Goal: Task Accomplishment & Management: Manage account settings

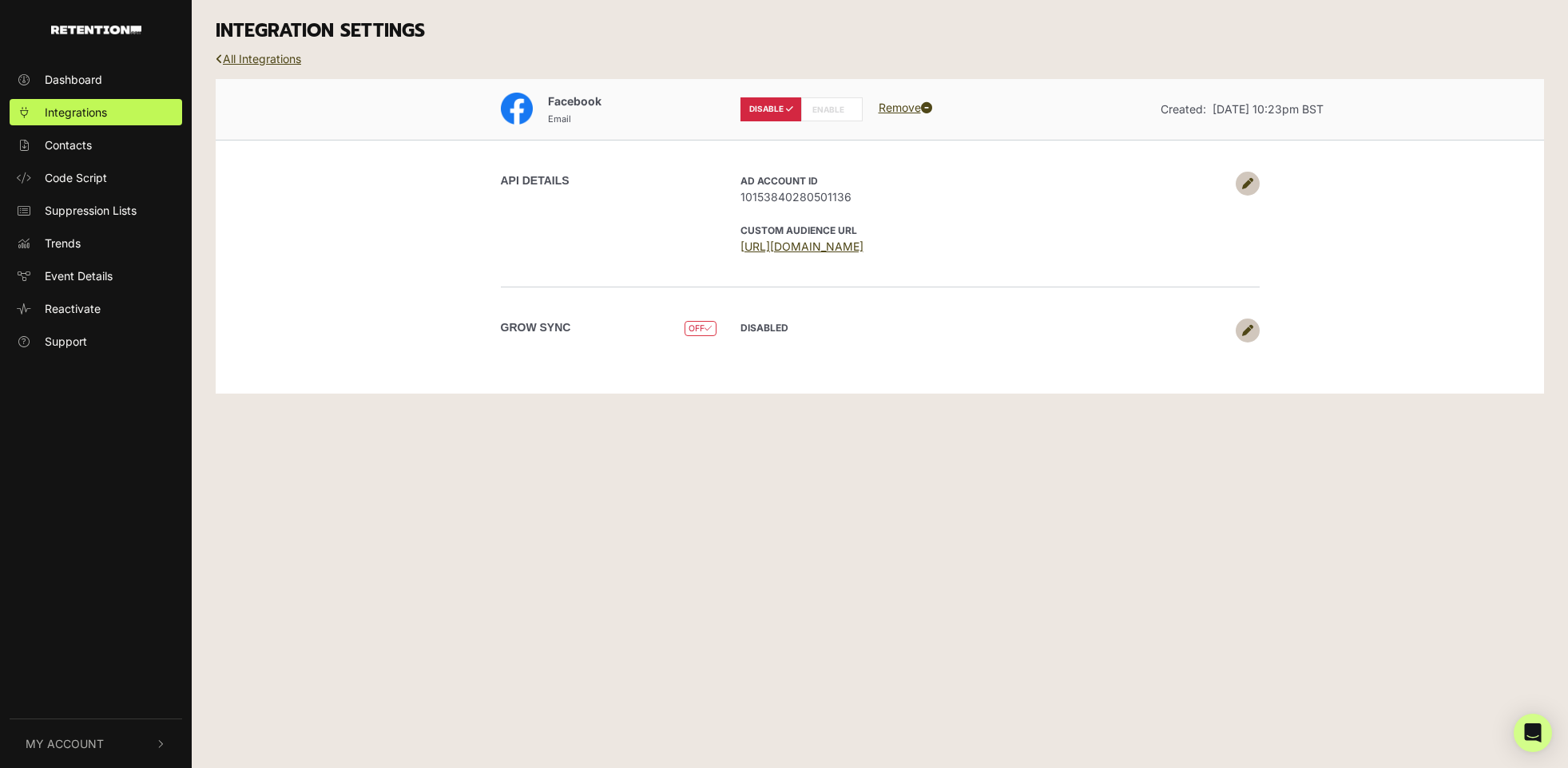
click at [815, 105] on label "ENABLE" at bounding box center [832, 110] width 62 height 24
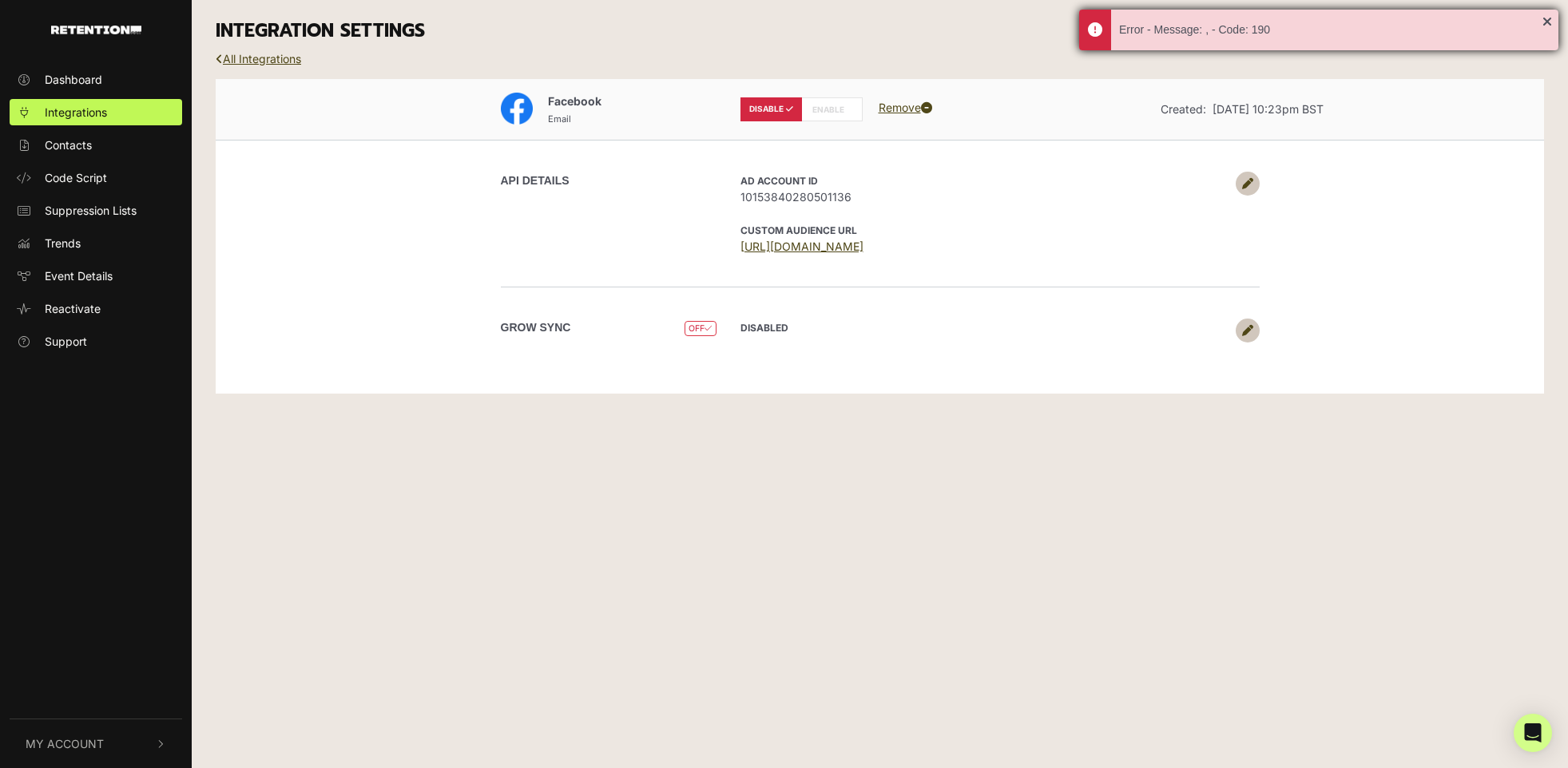
drag, startPoint x: 1547, startPoint y: 21, endPoint x: 1503, endPoint y: 28, distance: 44.6
click at [1547, 21] on div "Error - Message: , - Code: 190" at bounding box center [1319, 30] width 480 height 41
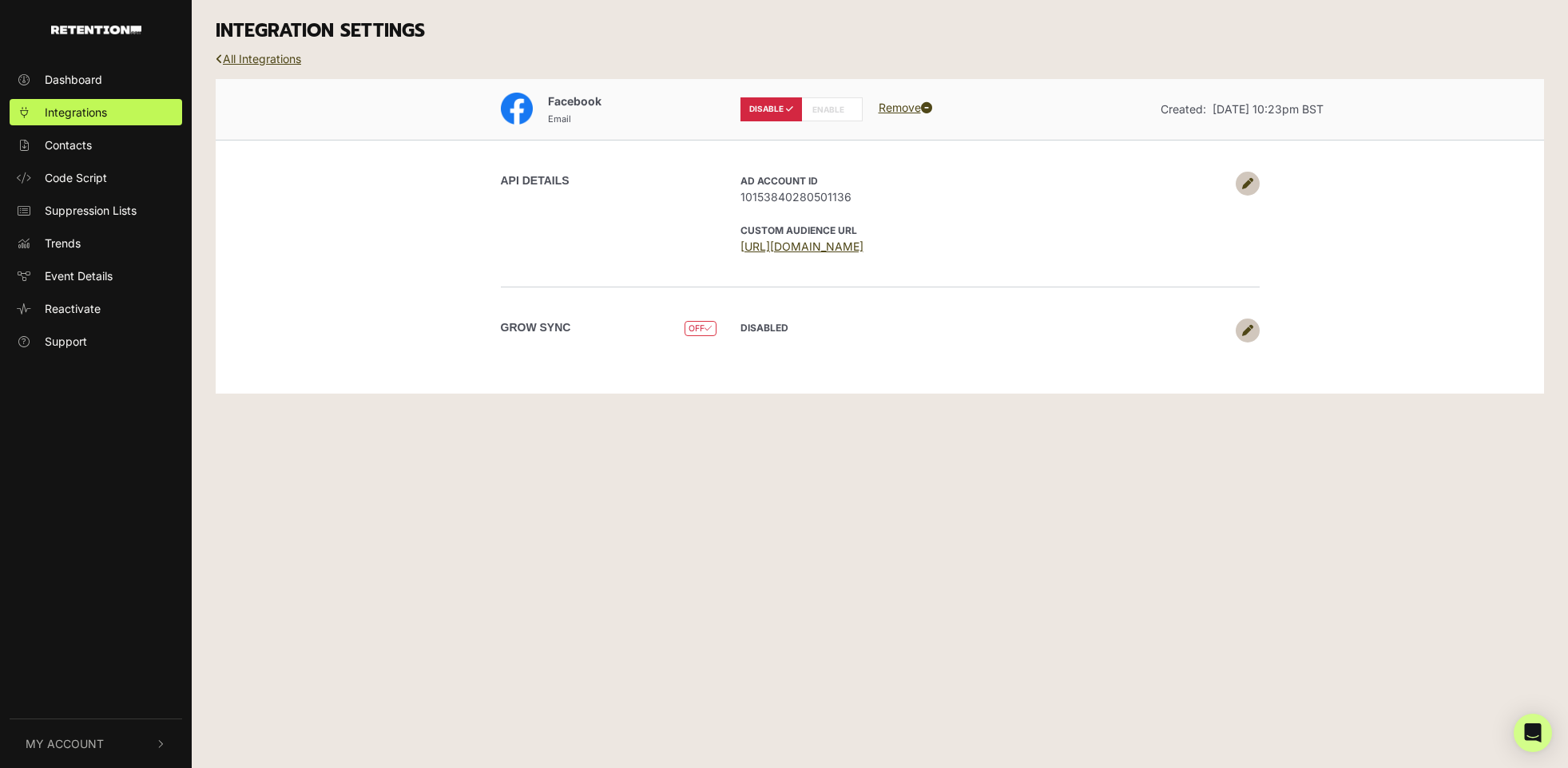
click at [933, 107] on icon at bounding box center [927, 107] width 11 height 11
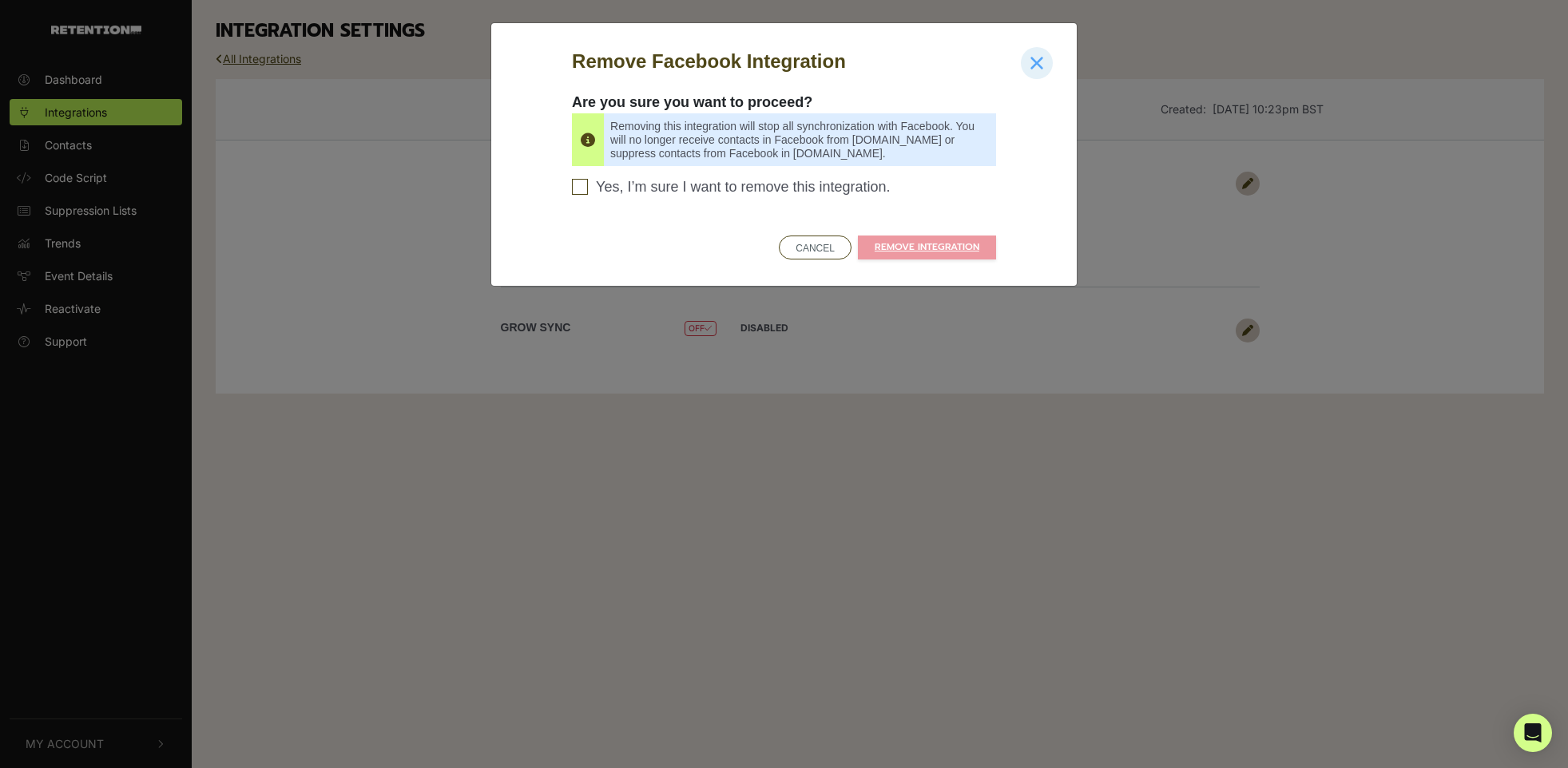
click at [1032, 70] on icon "Close" at bounding box center [1036, 63] width 15 height 19
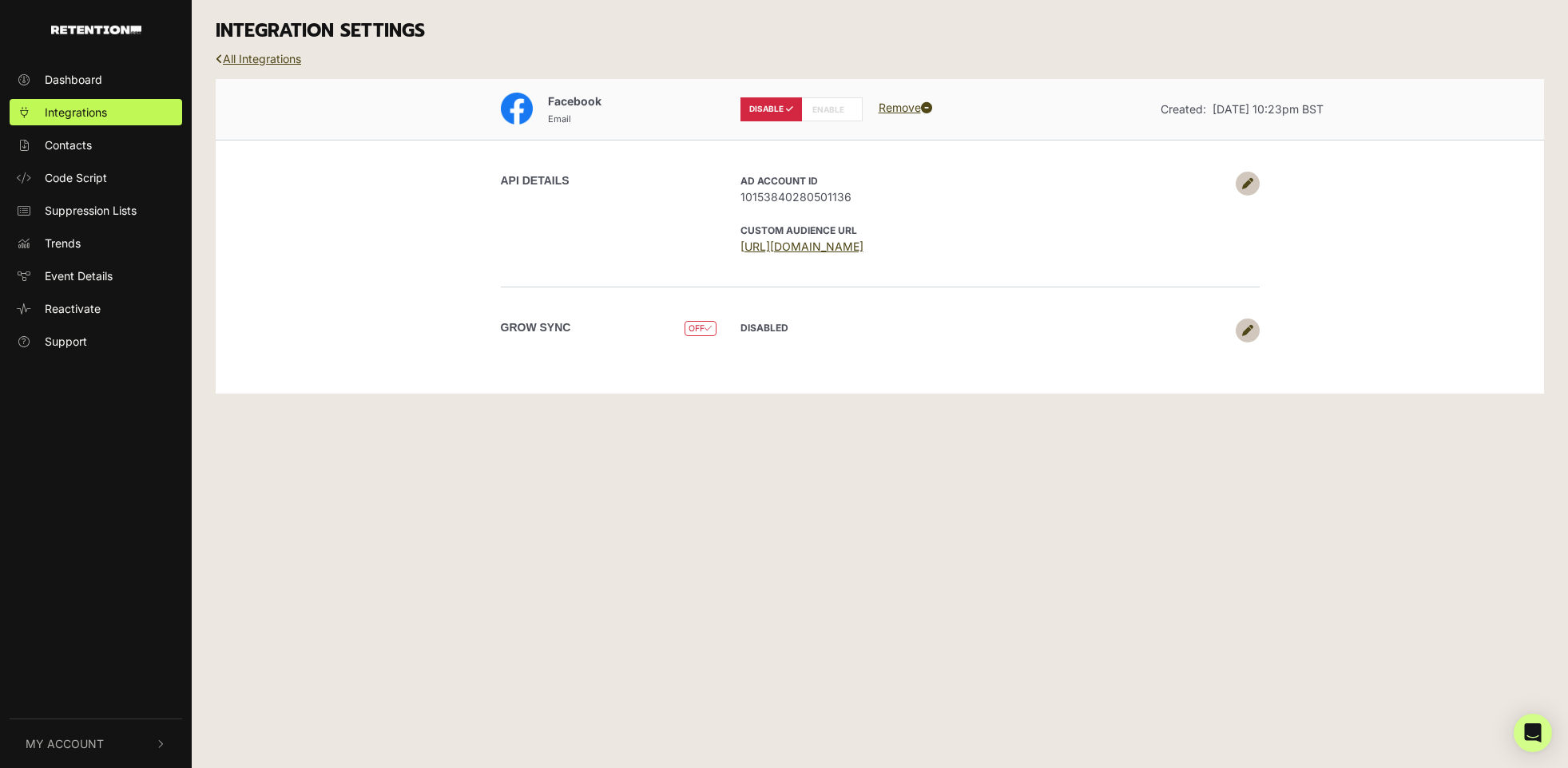
click at [771, 109] on label "DISABLE" at bounding box center [772, 110] width 62 height 24
click at [815, 105] on label "ENABLE" at bounding box center [832, 110] width 62 height 24
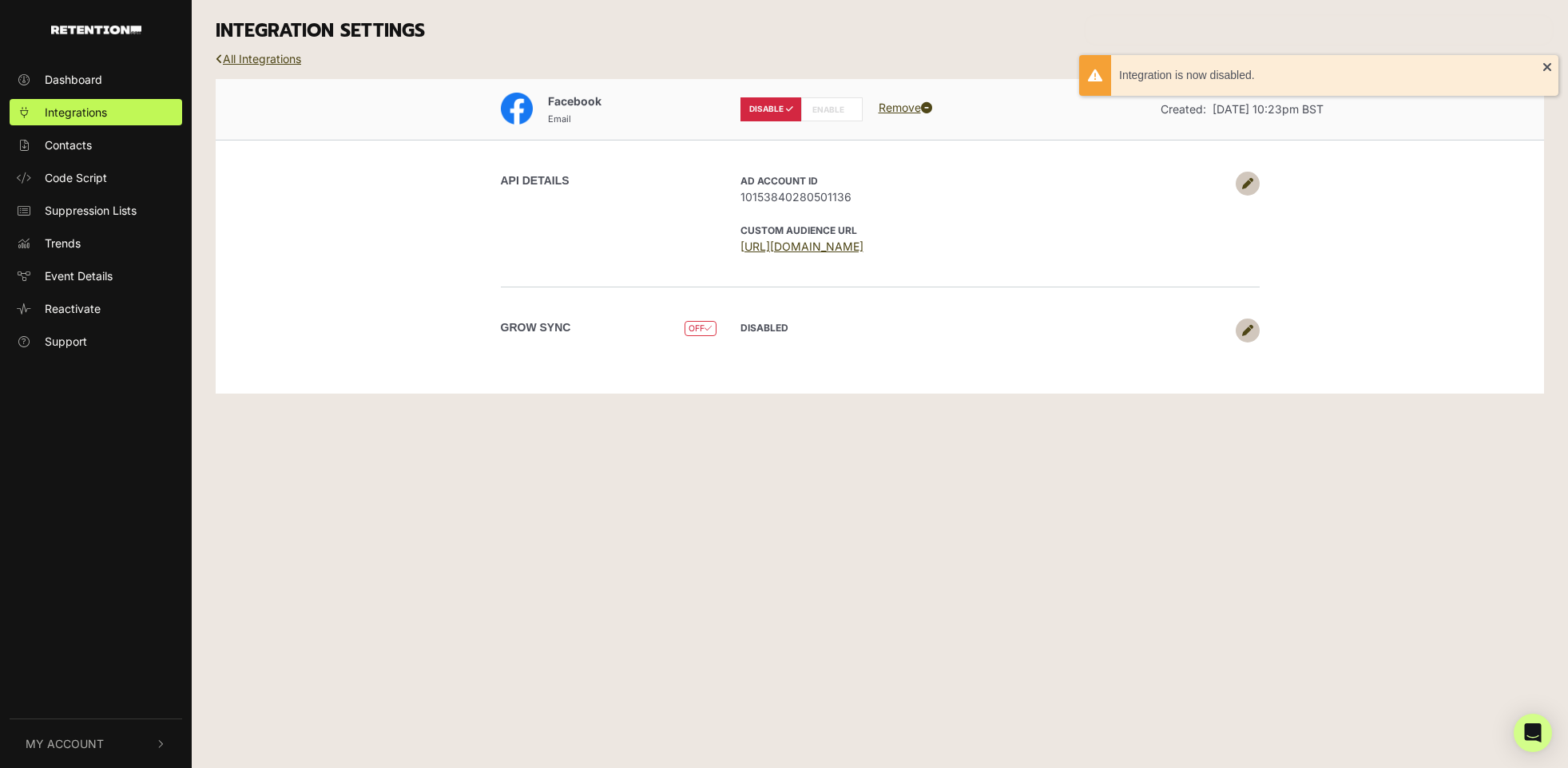
click at [815, 105] on label "ENABLE" at bounding box center [832, 110] width 62 height 24
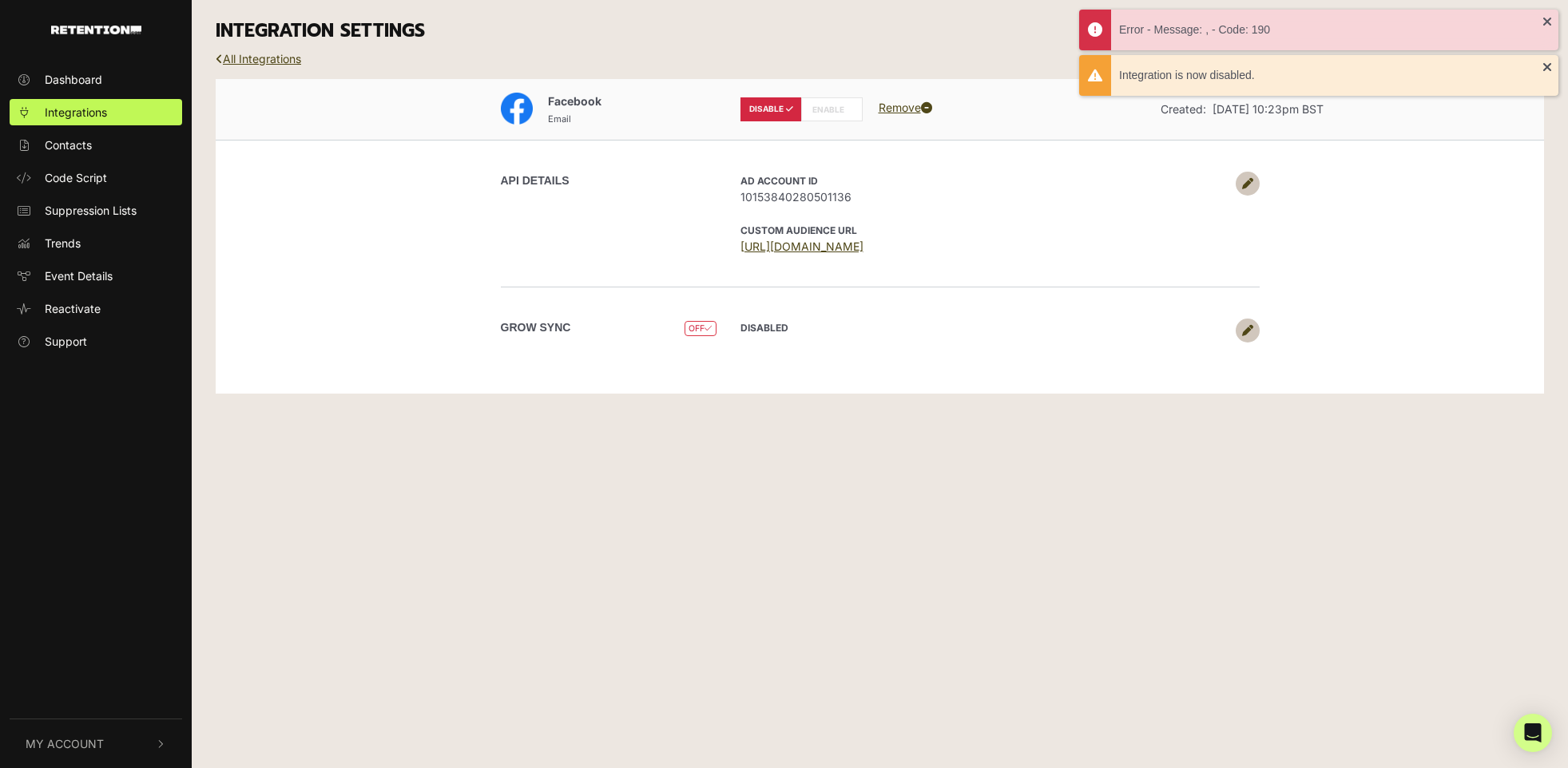
click at [815, 105] on label "ENABLE" at bounding box center [832, 110] width 62 height 24
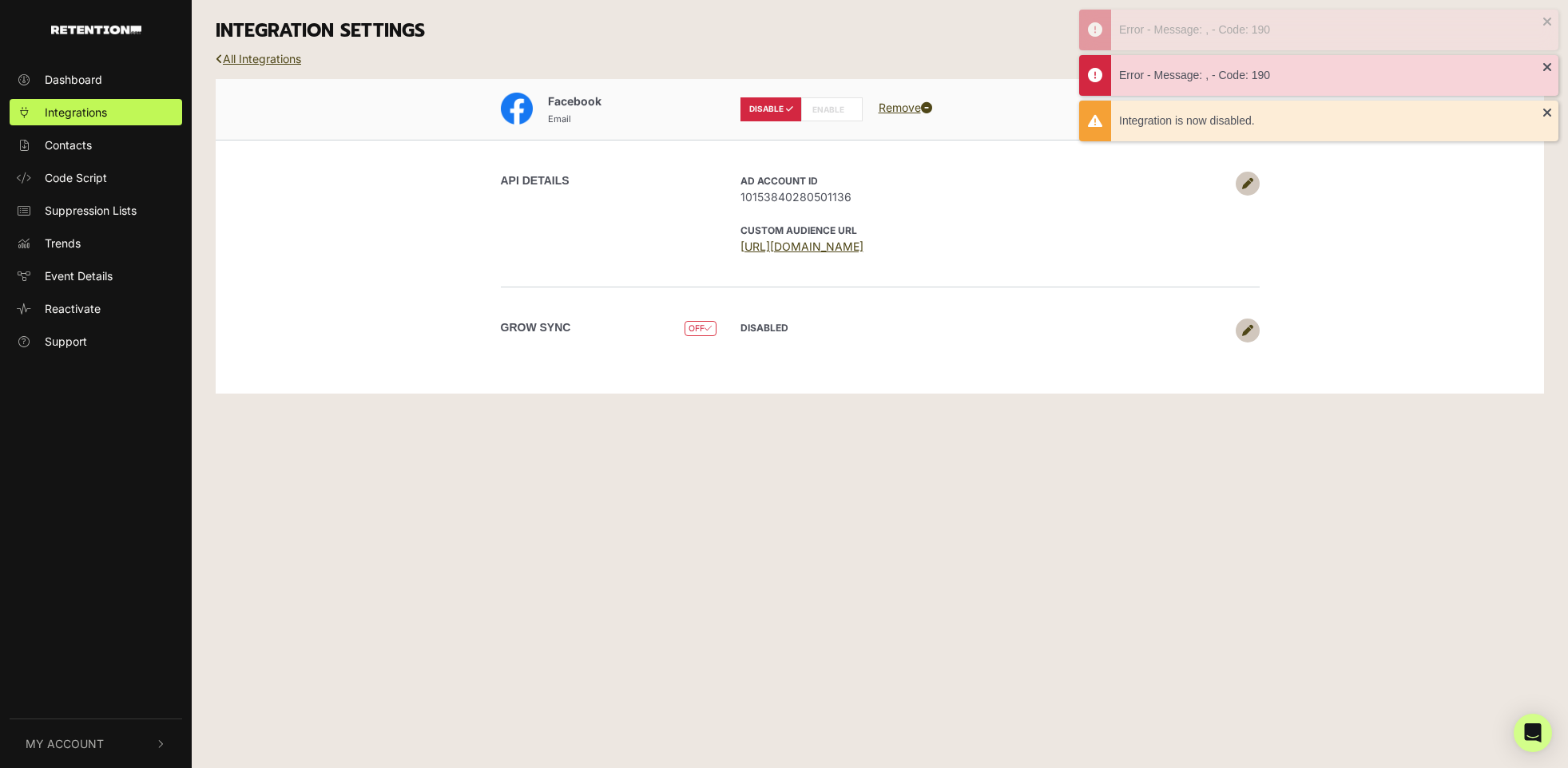
click at [815, 105] on label "ENABLE" at bounding box center [832, 110] width 62 height 24
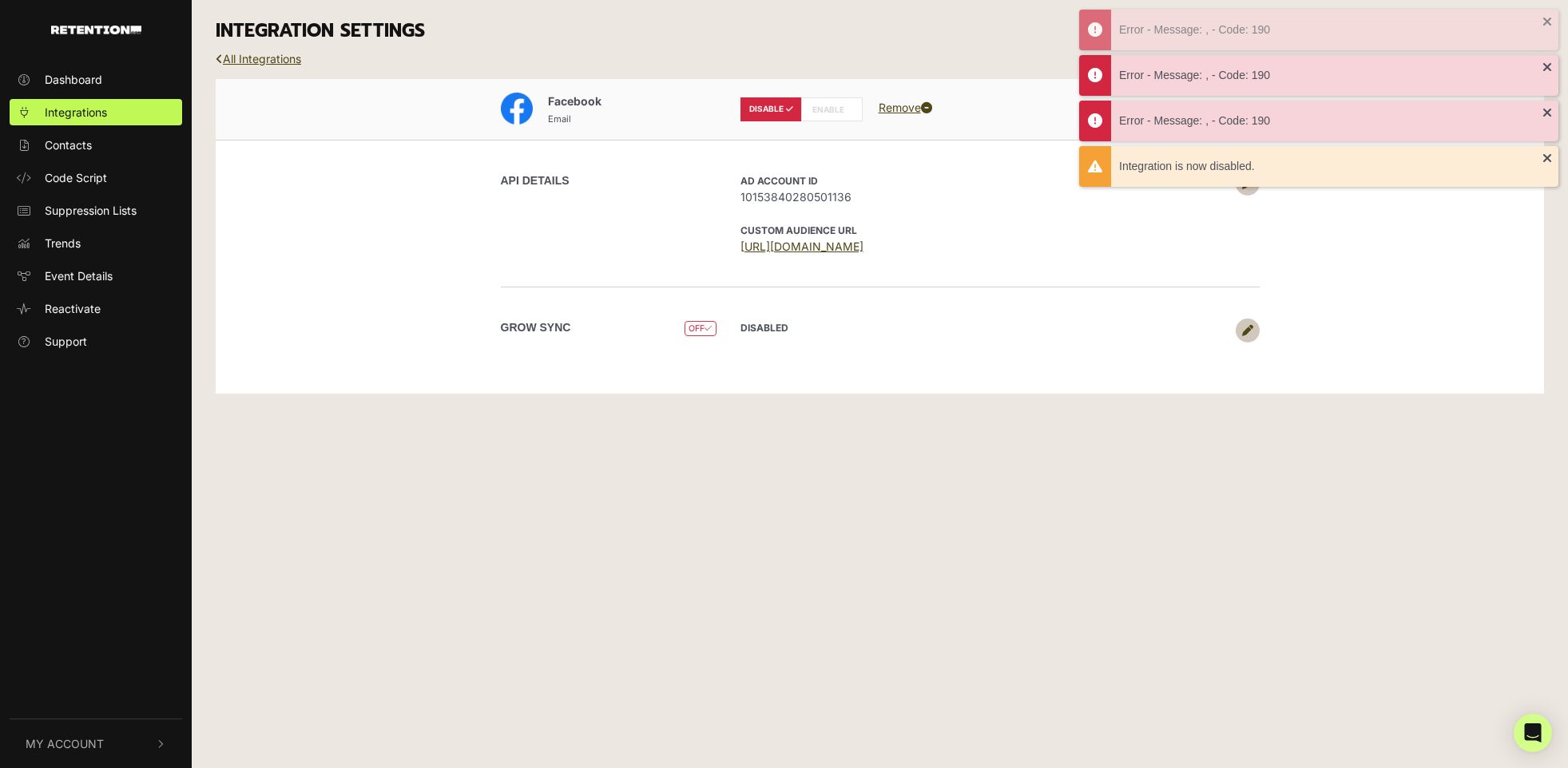
click at [815, 105] on label "ENABLE" at bounding box center [832, 110] width 62 height 24
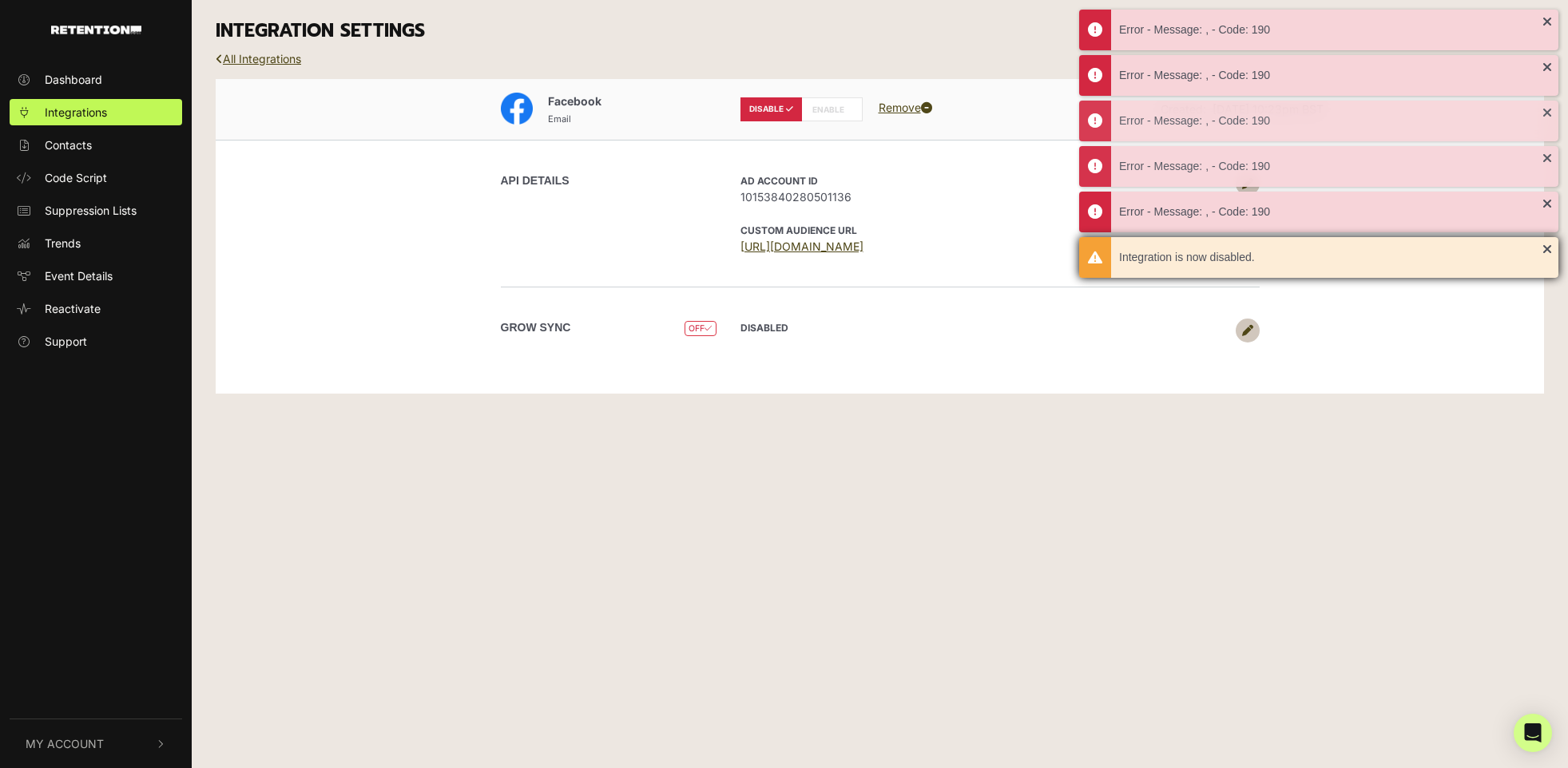
click at [1542, 249] on div "Integration is now disabled." at bounding box center [1319, 258] width 480 height 41
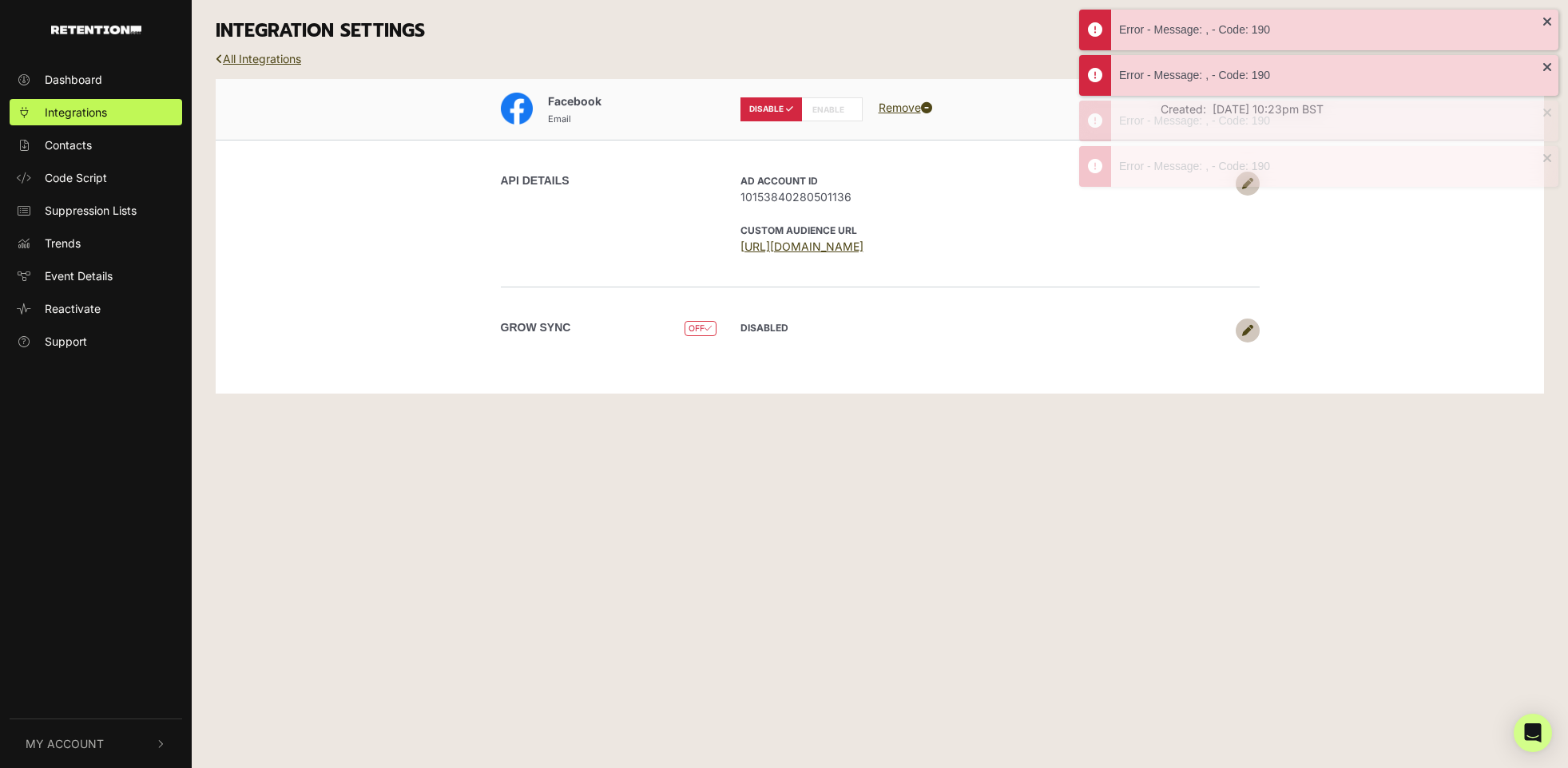
drag, startPoint x: 1549, startPoint y: 201, endPoint x: 1550, endPoint y: 190, distance: 11.0
click at [1549, 199] on div "Facebook Email DISABLE ENABLE Remove Created: Oct 21, 2023 10:23pm BST API DETA…" at bounding box center [879, 244] width 1352 height 330
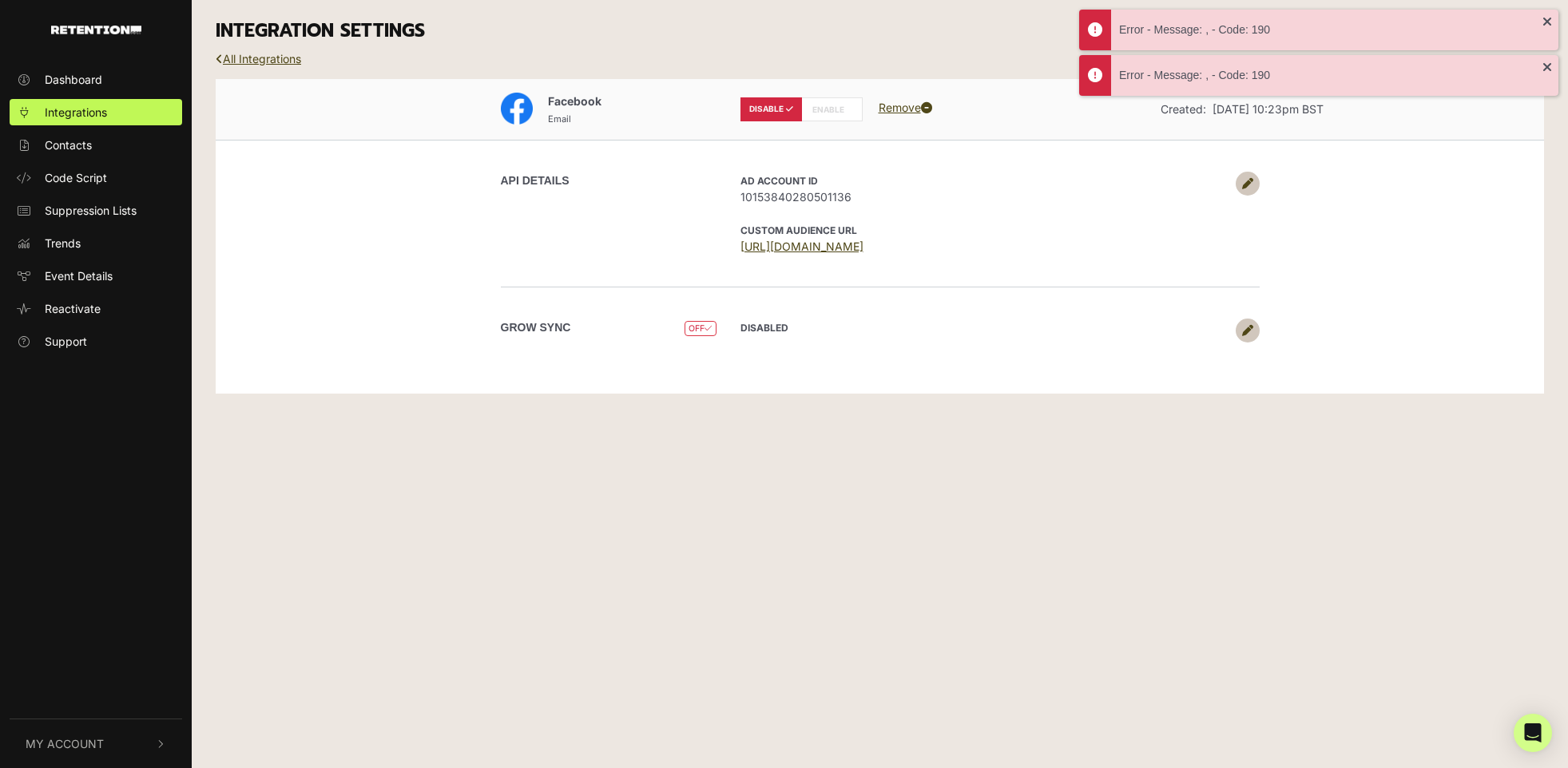
click at [1545, 163] on div "Facebook Email DISABLE ENABLE Remove Created: Oct 21, 2023 10:23pm BST API DETA…" at bounding box center [879, 244] width 1352 height 330
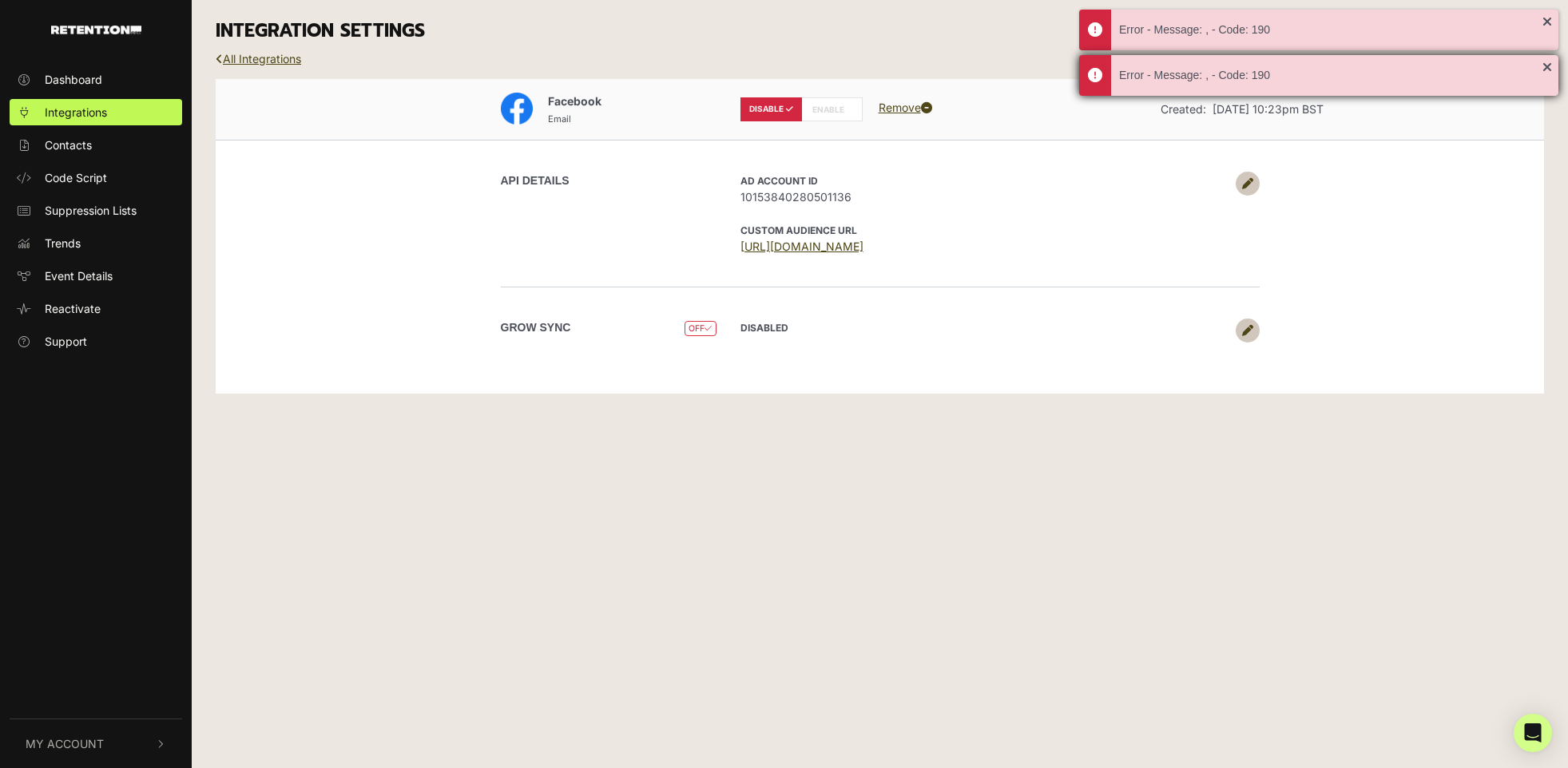
click at [1546, 65] on div "Error - Message: , - Code: 190" at bounding box center [1319, 75] width 480 height 41
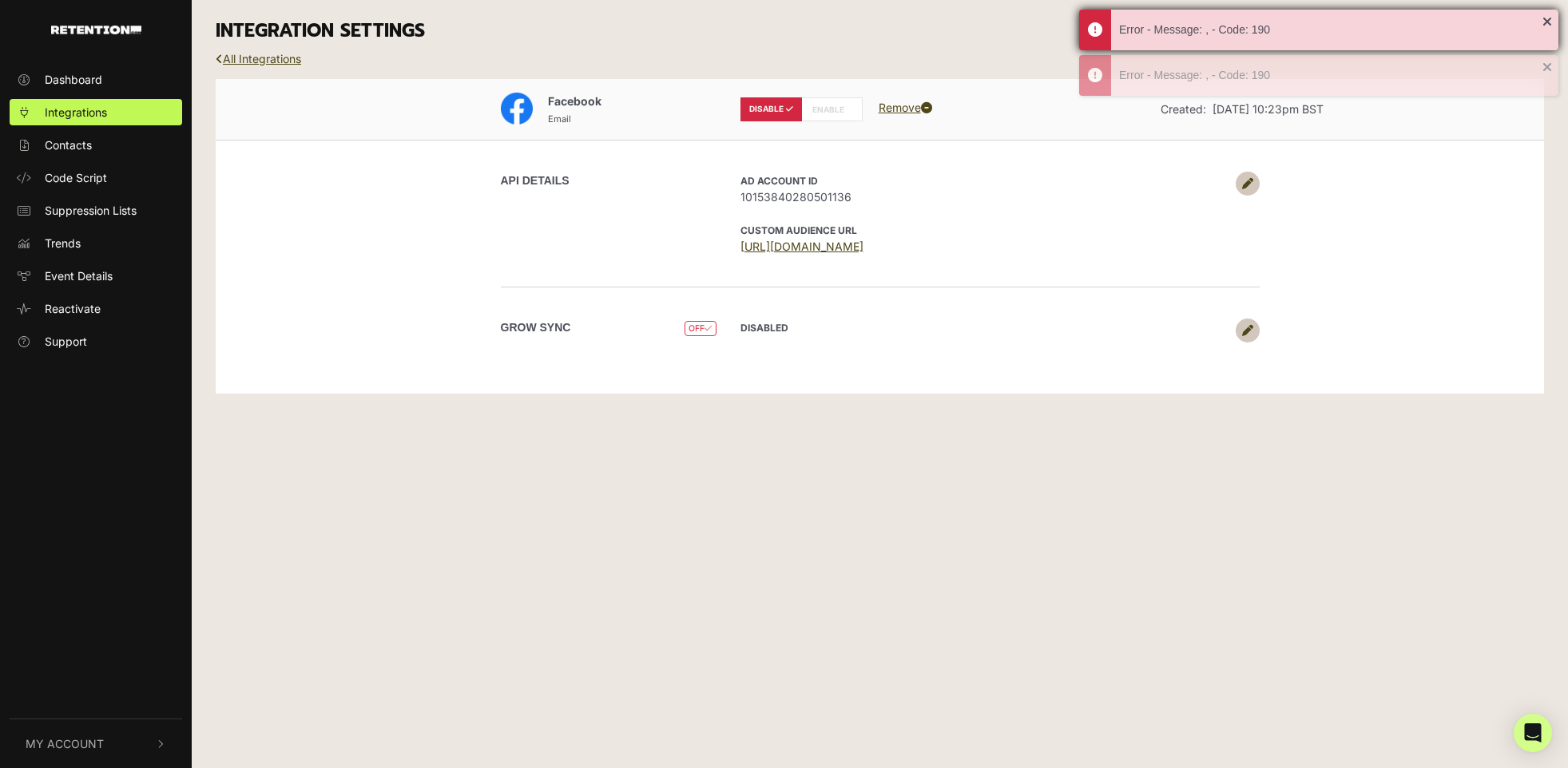
click at [1547, 22] on div "Error - Message: , - Code: 190" at bounding box center [1319, 30] width 480 height 41
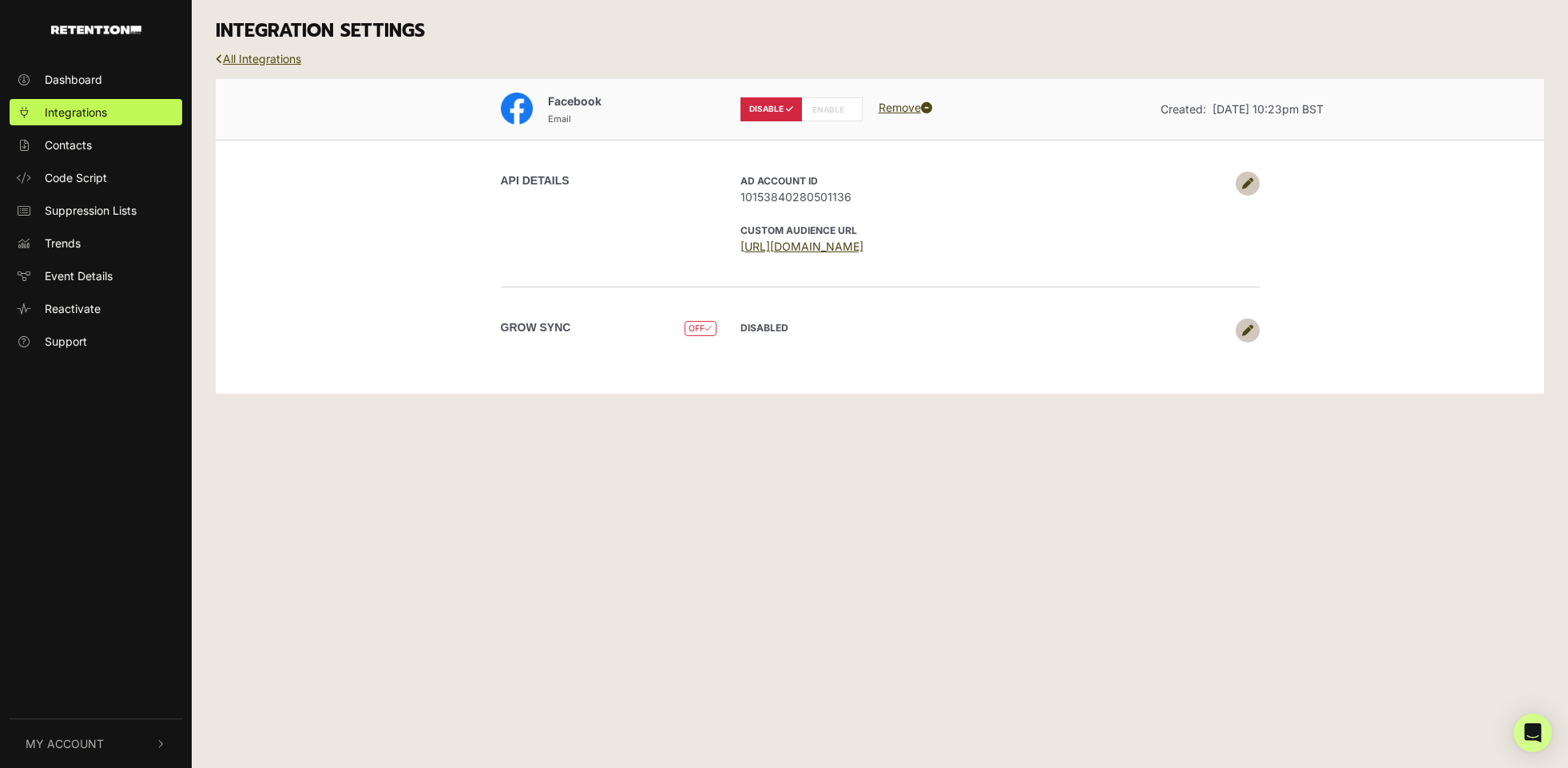
click at [241, 58] on link "All Integrations" at bounding box center [259, 59] width 86 height 14
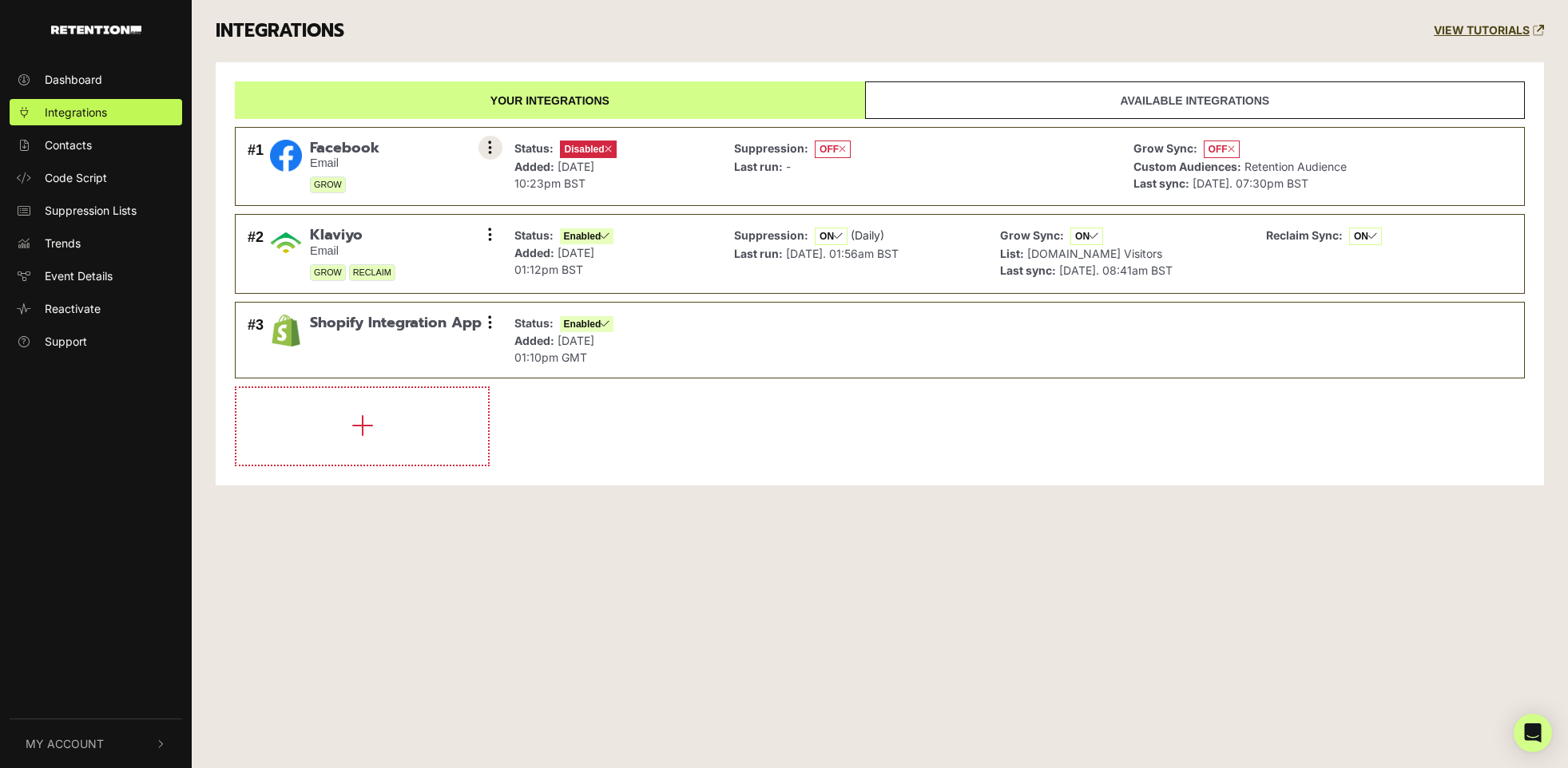
click at [501, 149] on button at bounding box center [491, 148] width 24 height 24
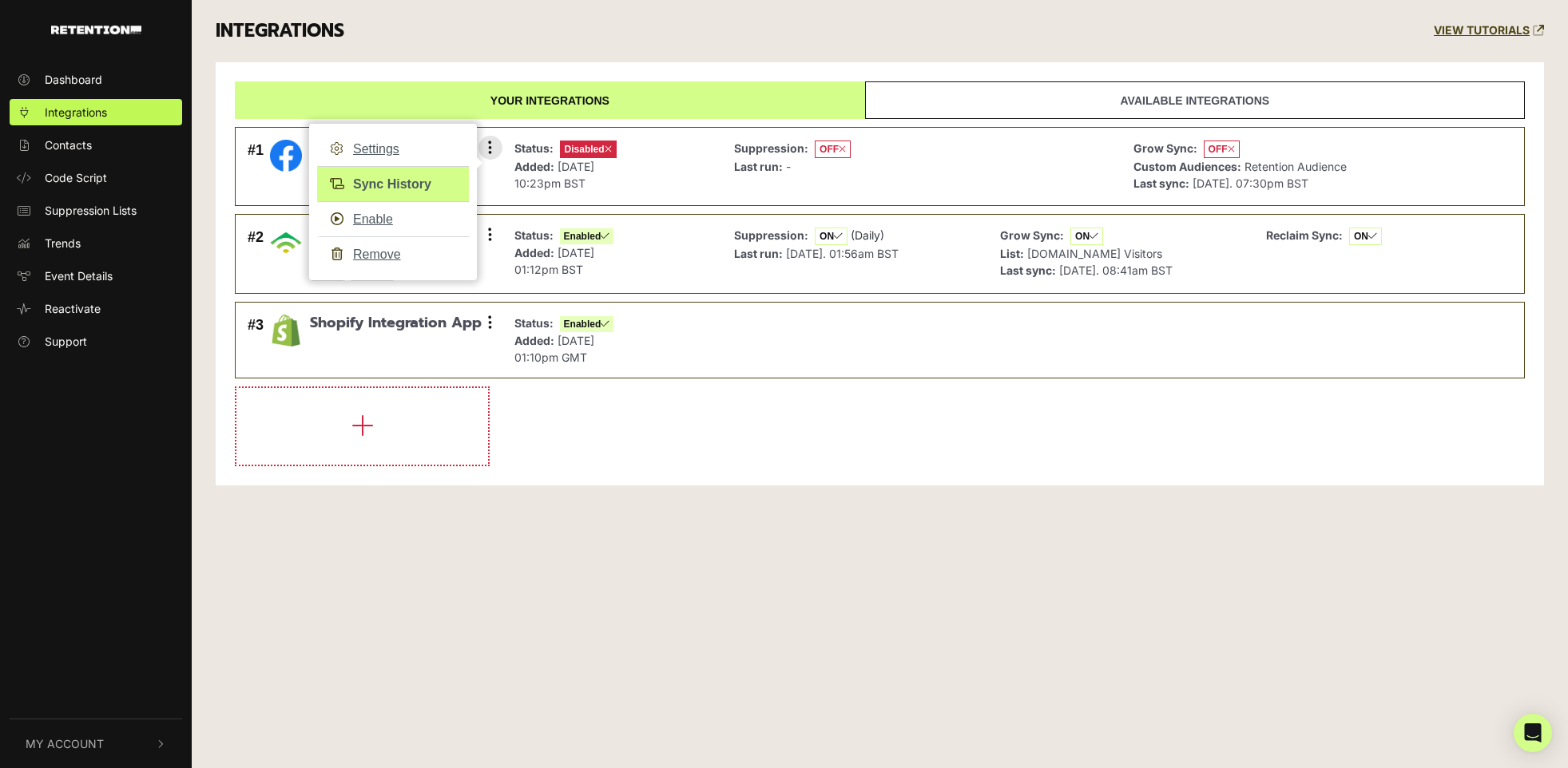
click at [428, 179] on link "Sync History" at bounding box center [392, 184] width 152 height 36
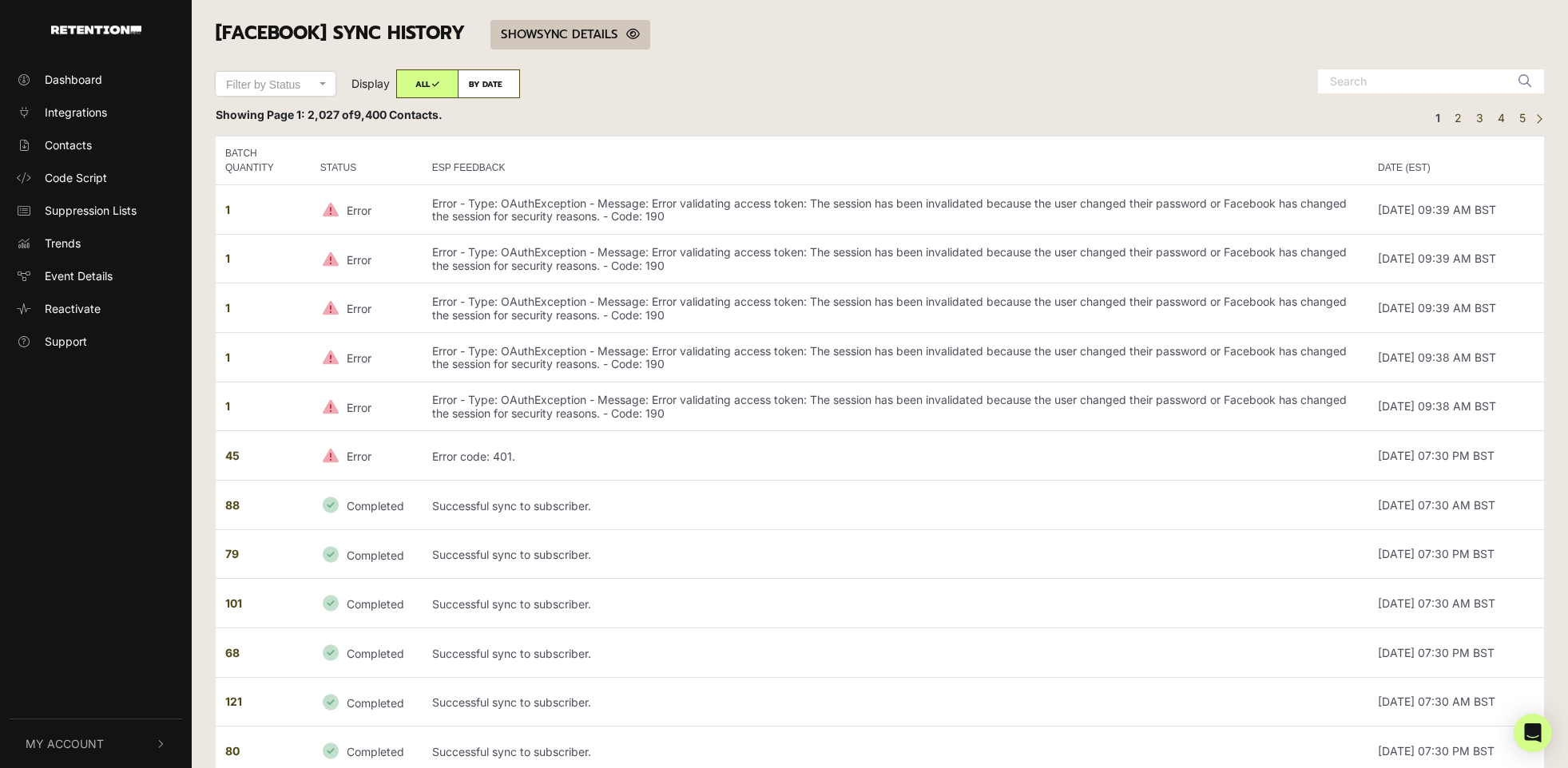
click at [605, 34] on link "SHOW HIDE SYNC DETAILS" at bounding box center [570, 34] width 160 height 30
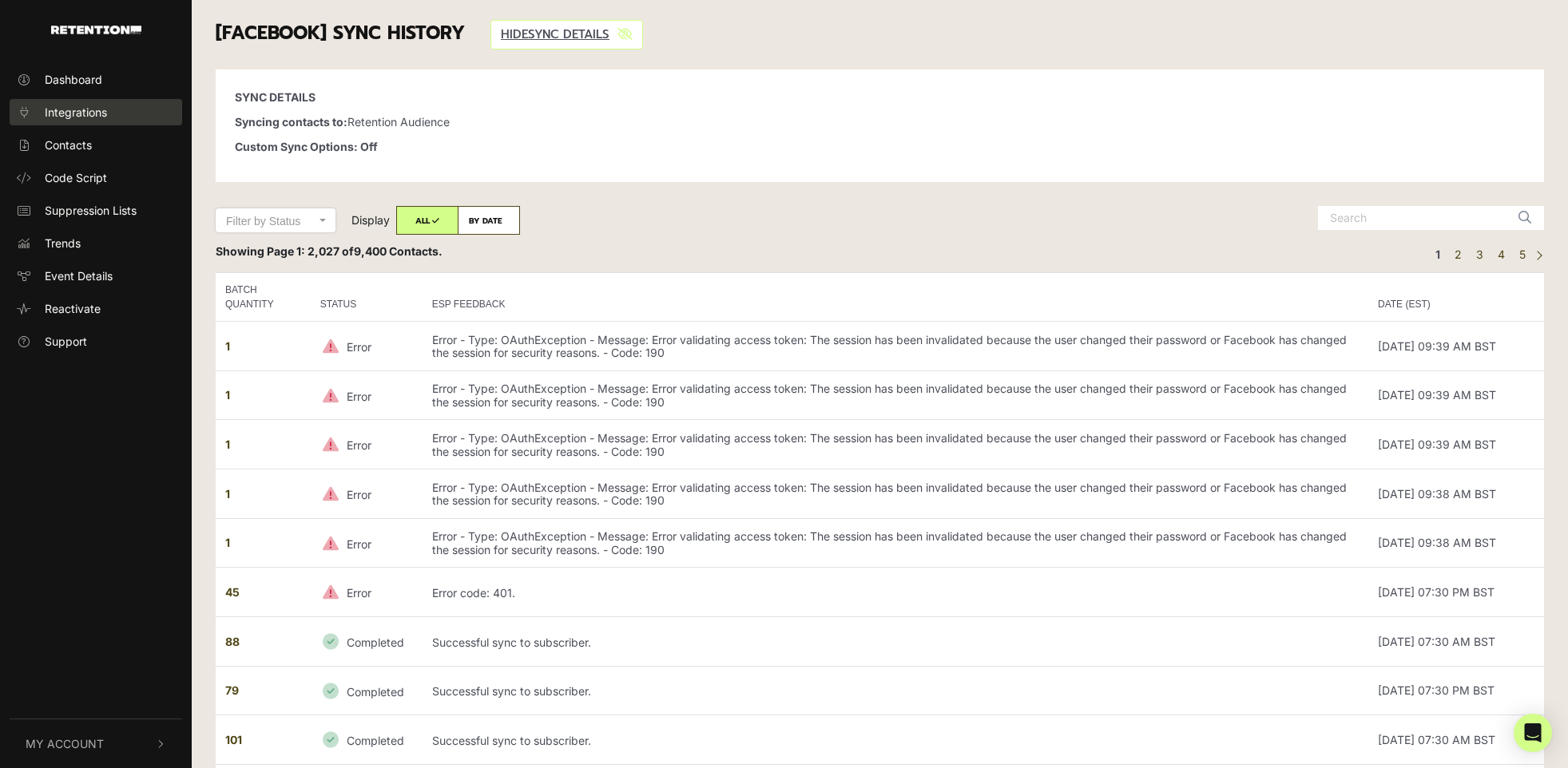
click at [98, 116] on span "Integrations" at bounding box center [75, 112] width 63 height 17
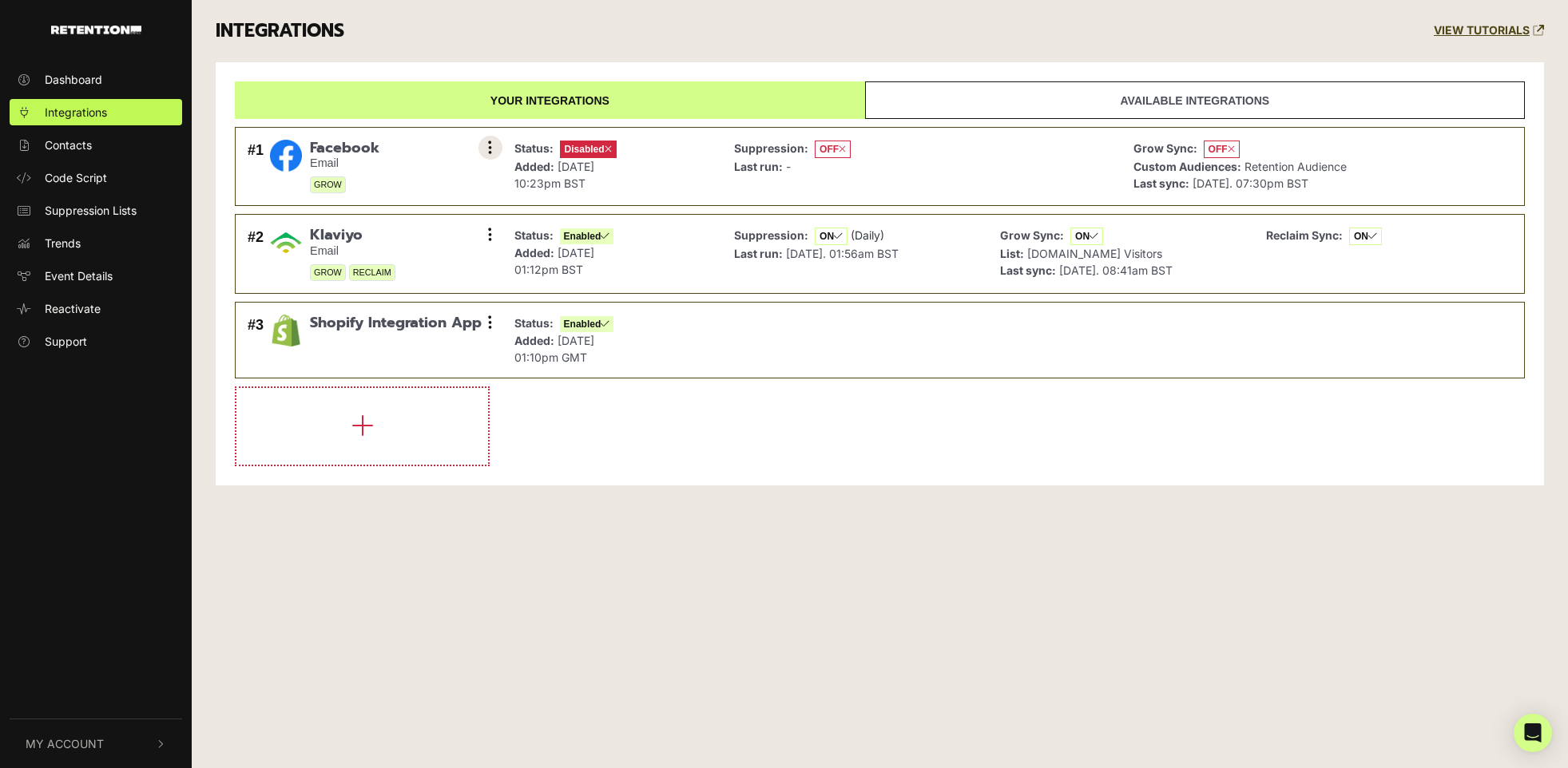
click at [497, 146] on button at bounding box center [491, 148] width 24 height 24
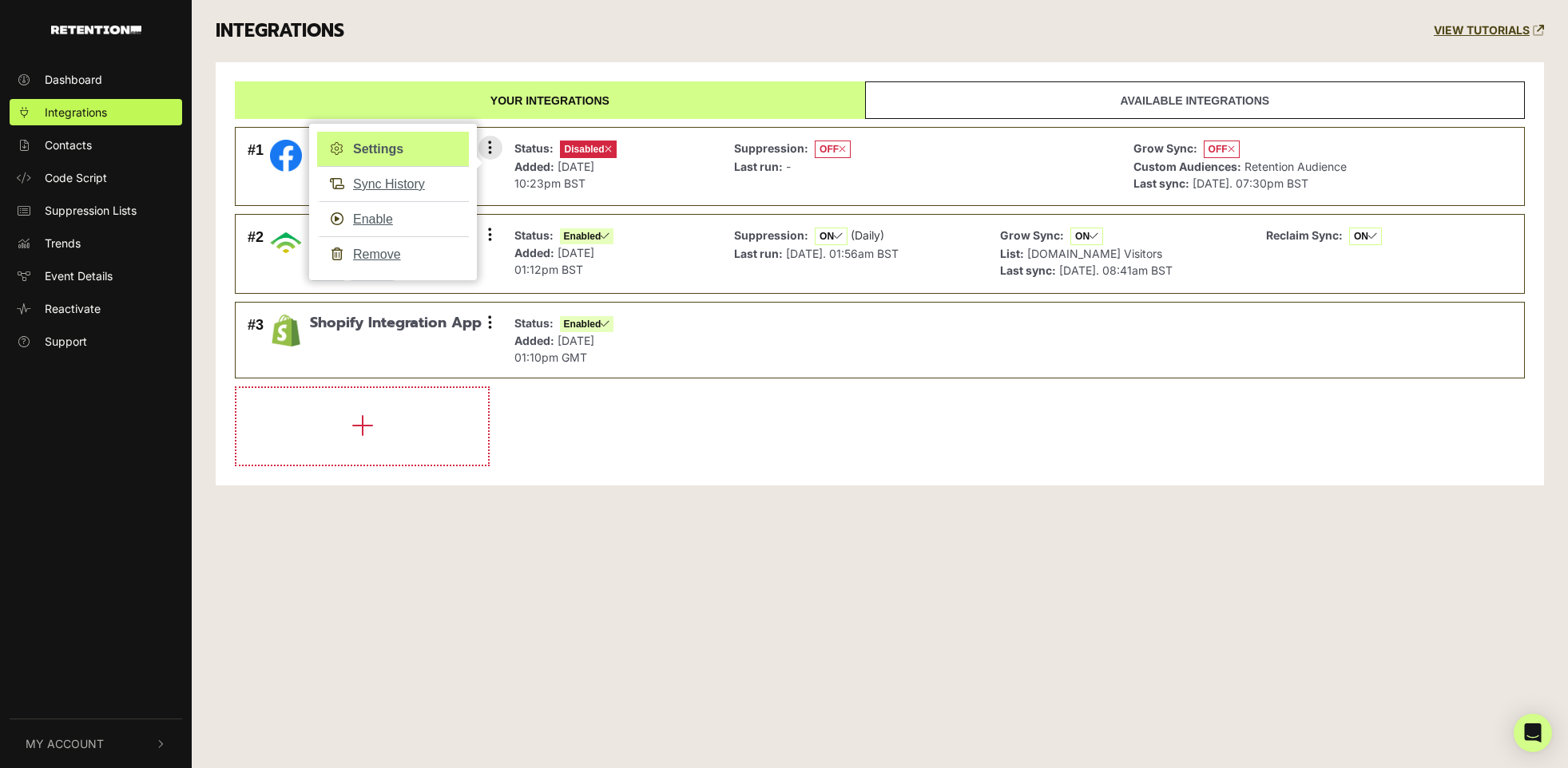
click at [382, 152] on link "Settings" at bounding box center [392, 149] width 152 height 35
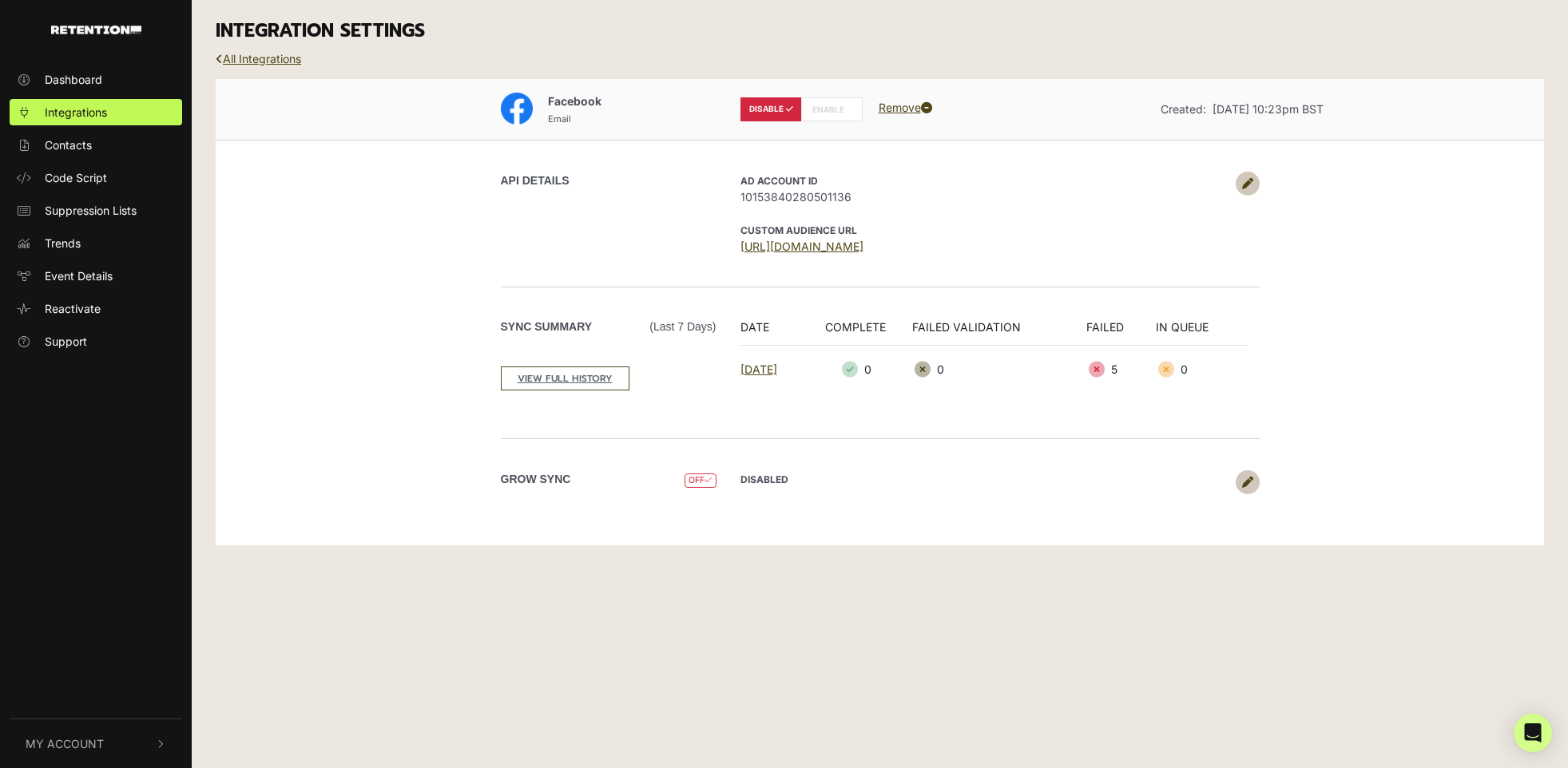
click at [830, 104] on label "ENABLE" at bounding box center [832, 110] width 62 height 24
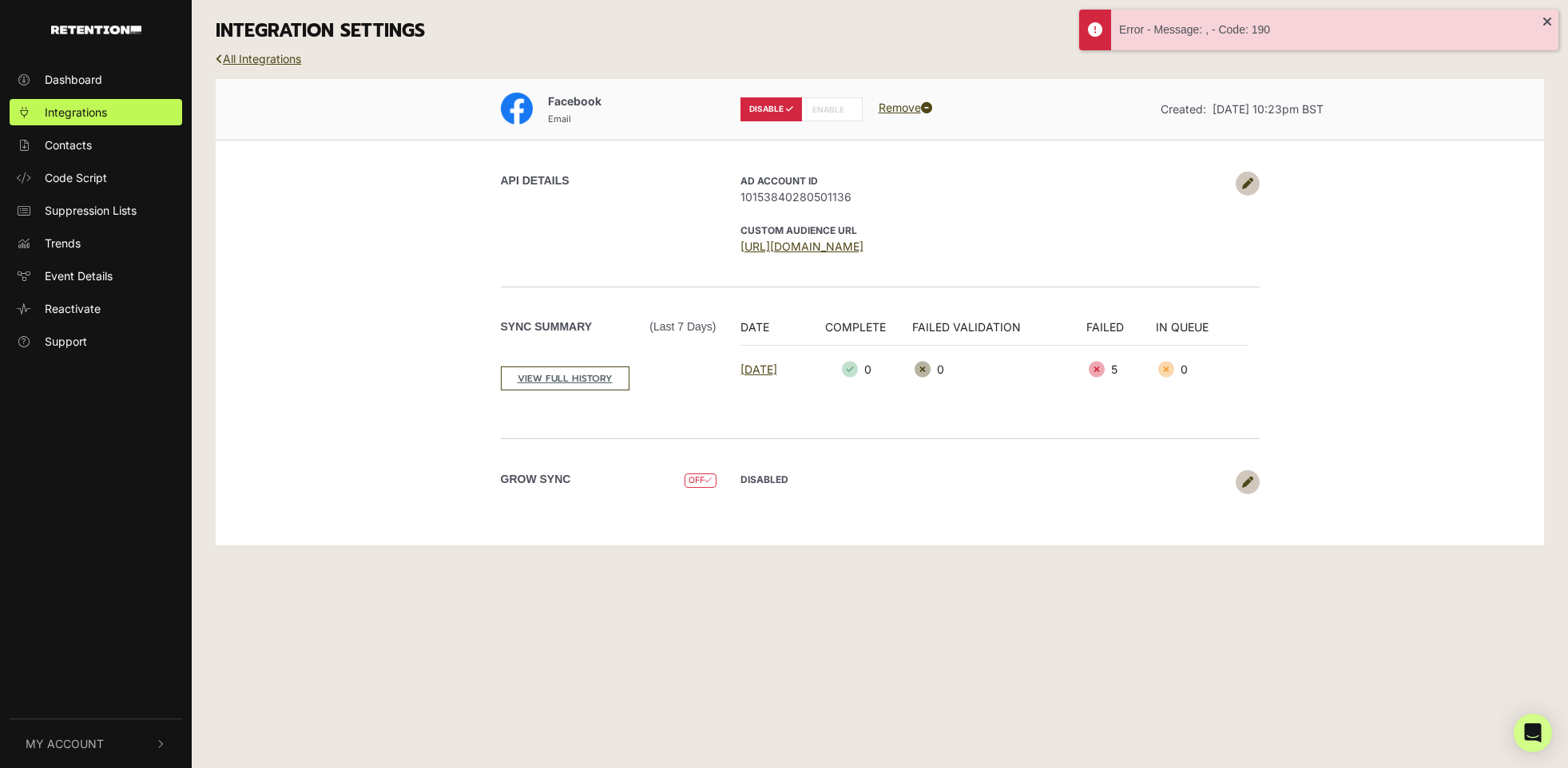
click at [901, 104] on link "Remove" at bounding box center [905, 108] width 53 height 14
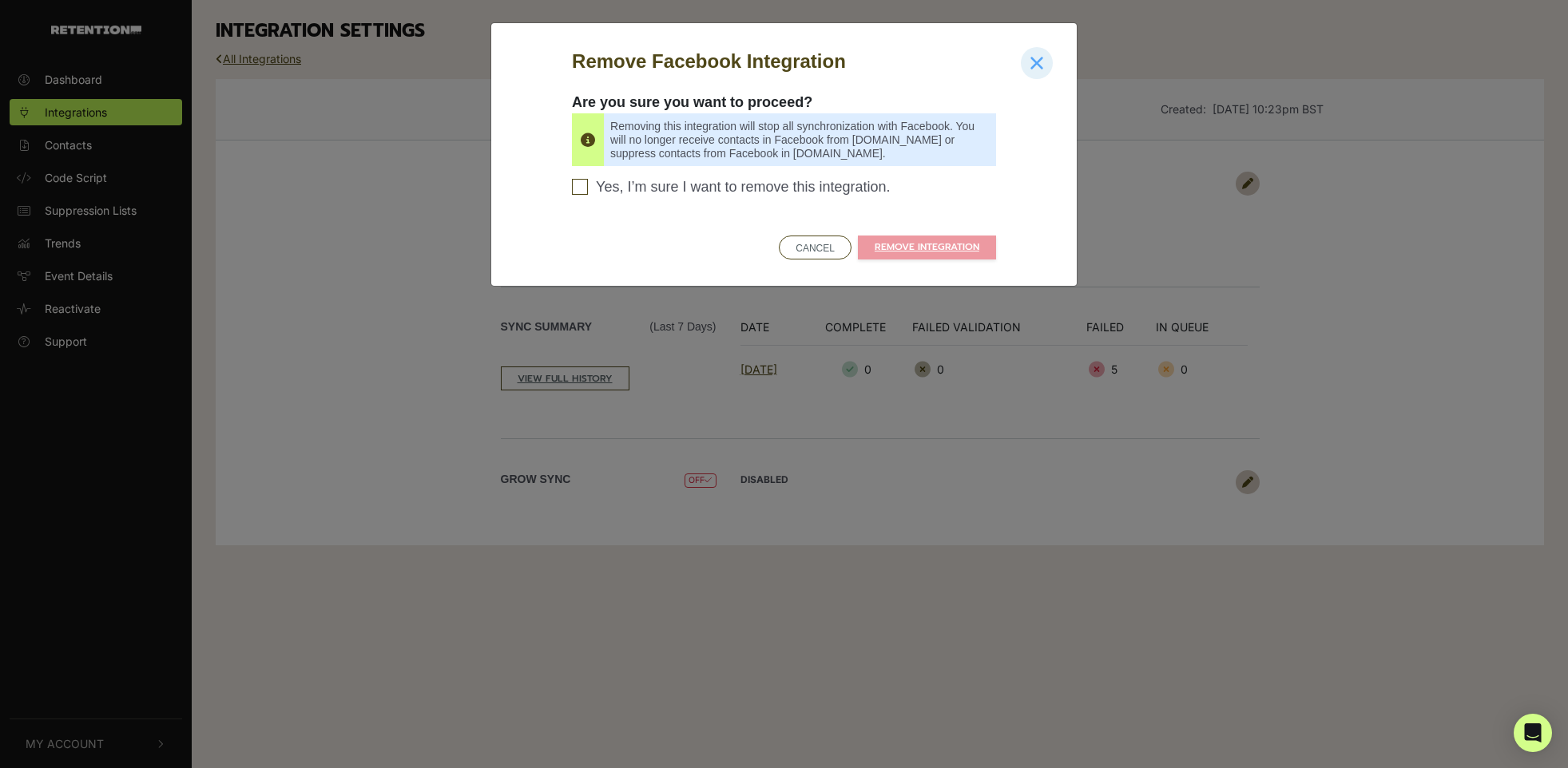
click at [1040, 63] on icon "Close" at bounding box center [1036, 63] width 15 height 19
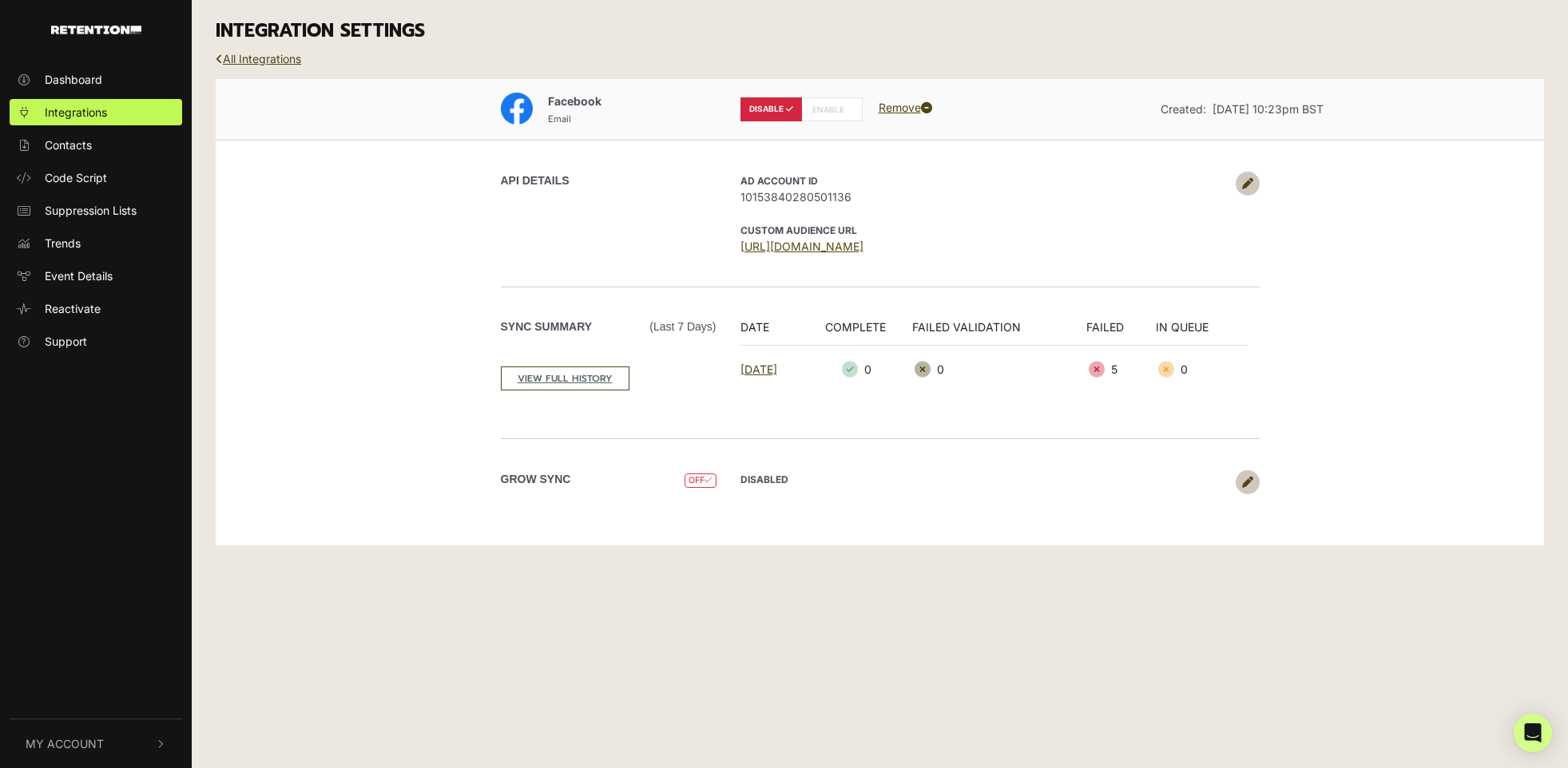
click at [863, 242] on link "[URL][DOMAIN_NAME]" at bounding box center [802, 247] width 123 height 14
click at [820, 110] on label "ENABLE" at bounding box center [832, 110] width 62 height 24
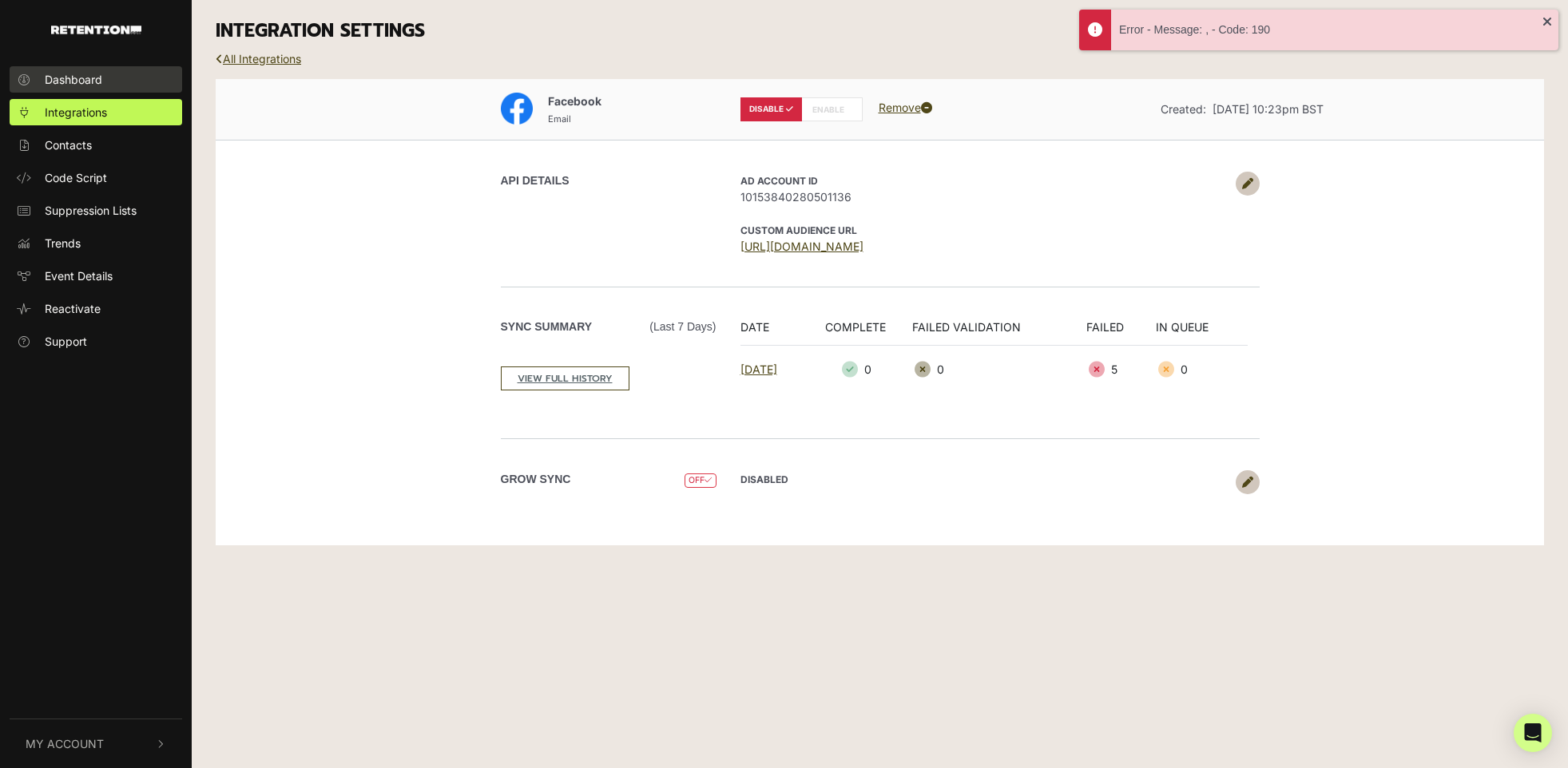
click at [86, 75] on span "Dashboard" at bounding box center [73, 80] width 57 height 17
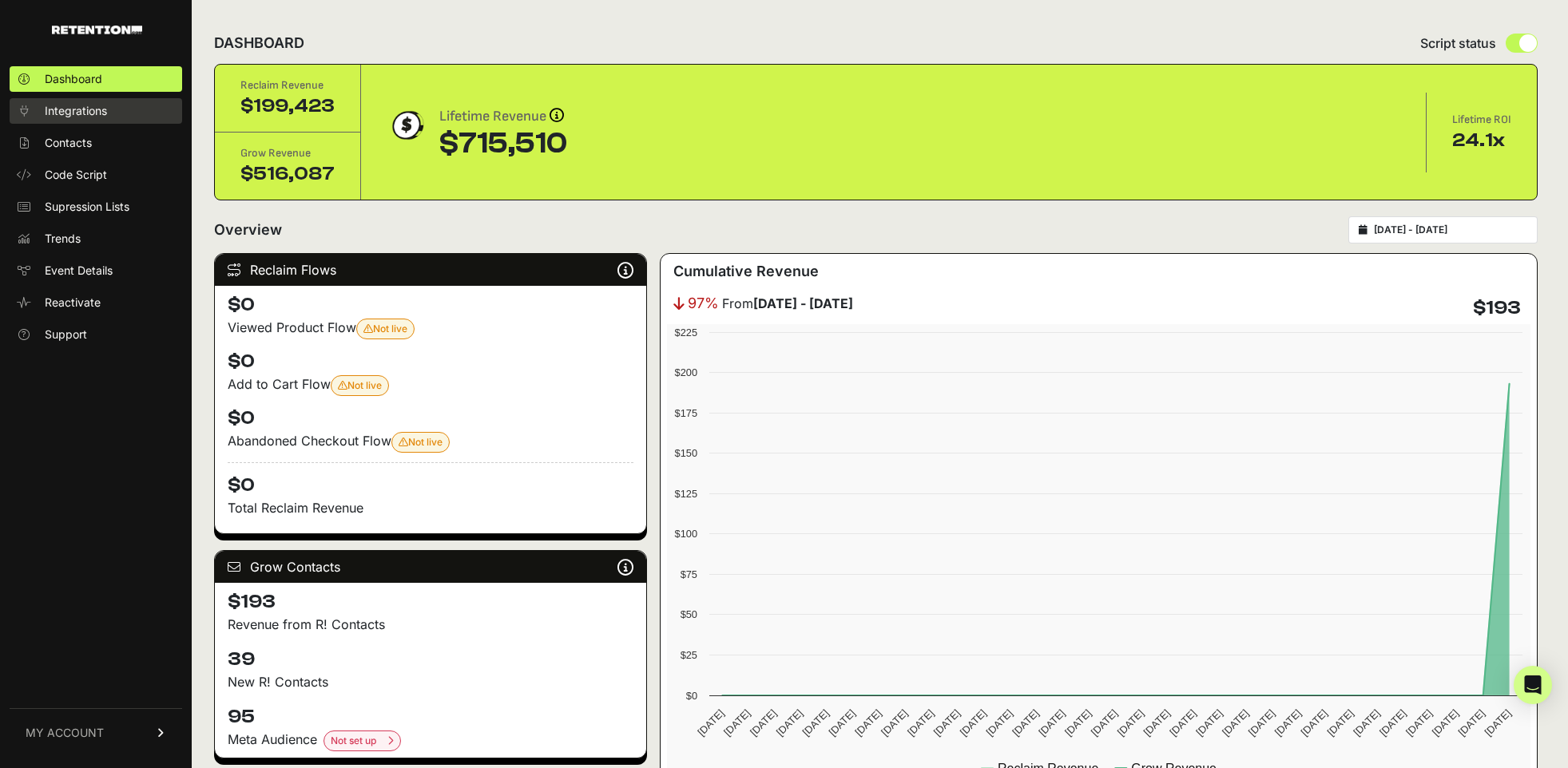
click at [104, 114] on span "Integrations" at bounding box center [75, 110] width 63 height 16
